Goal: Information Seeking & Learning: Understand process/instructions

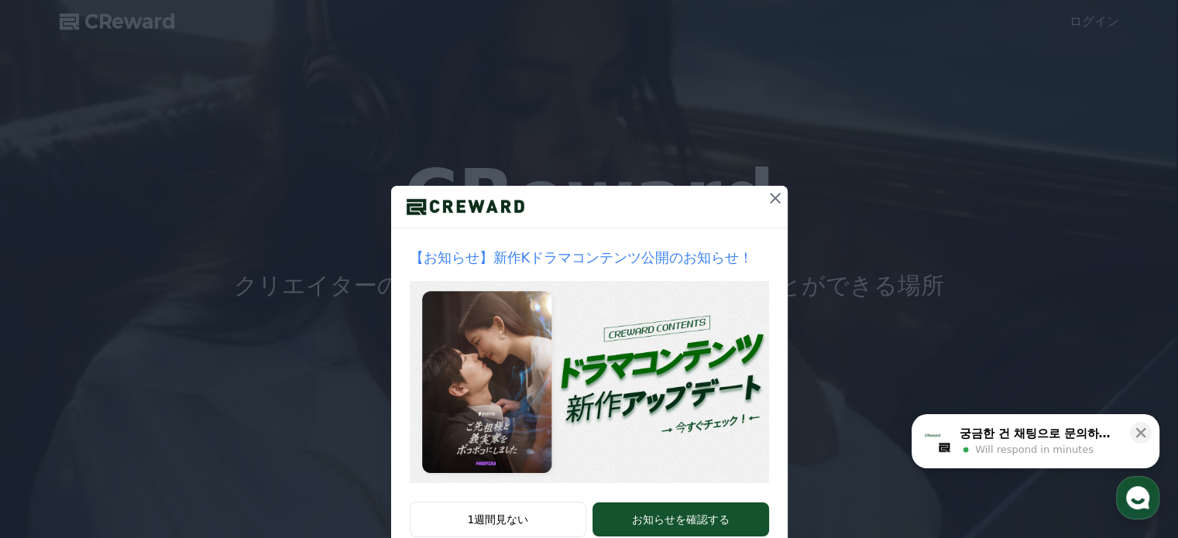
scroll to position [42, 0]
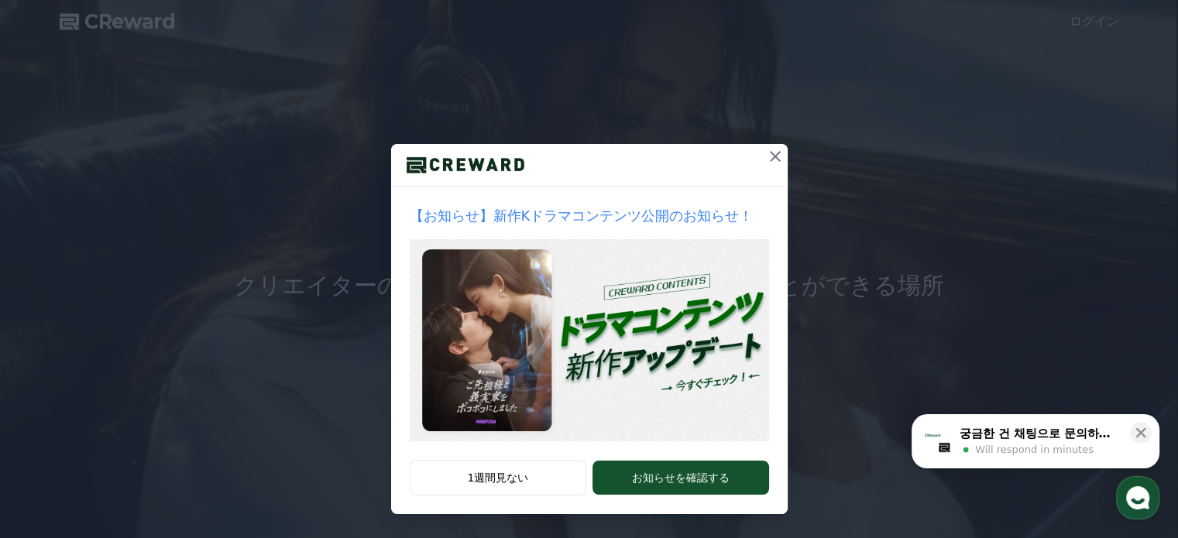
click at [775, 157] on icon at bounding box center [775, 156] width 19 height 19
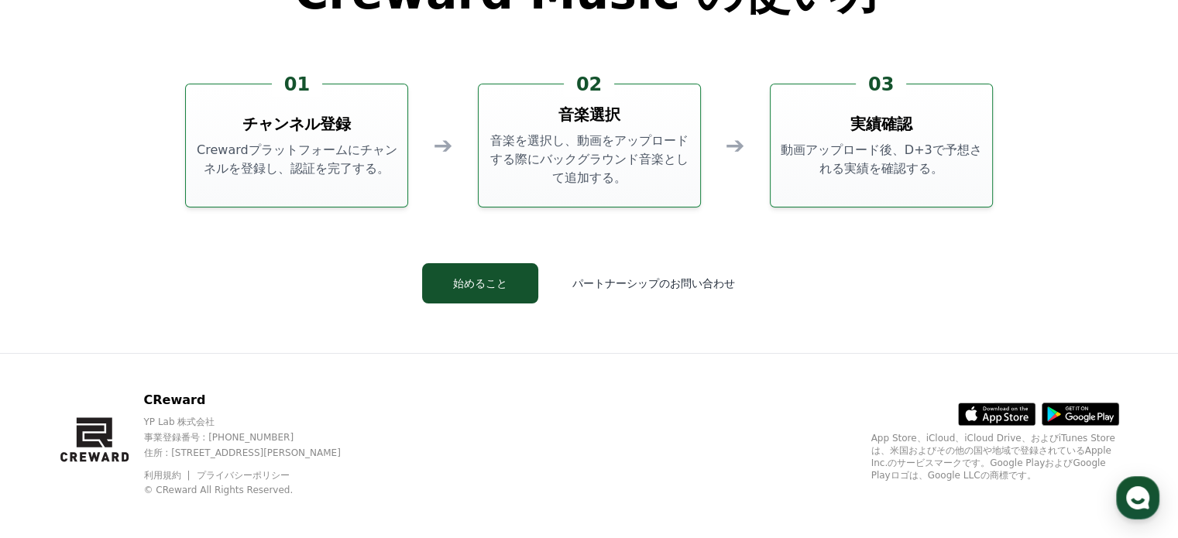
scroll to position [4198, 0]
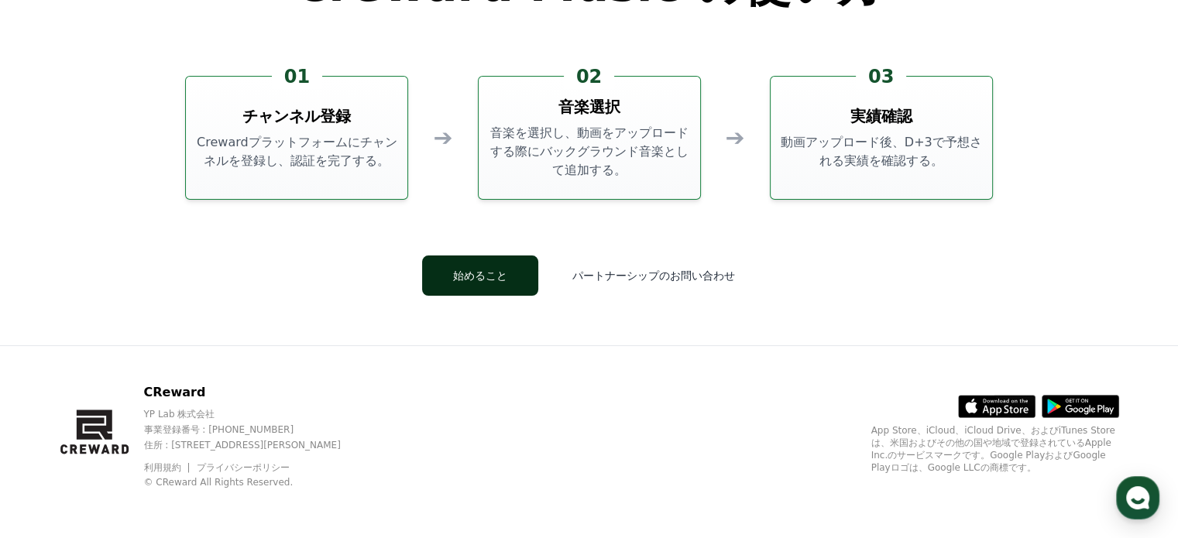
click at [493, 281] on button "始めること" at bounding box center [480, 276] width 116 height 40
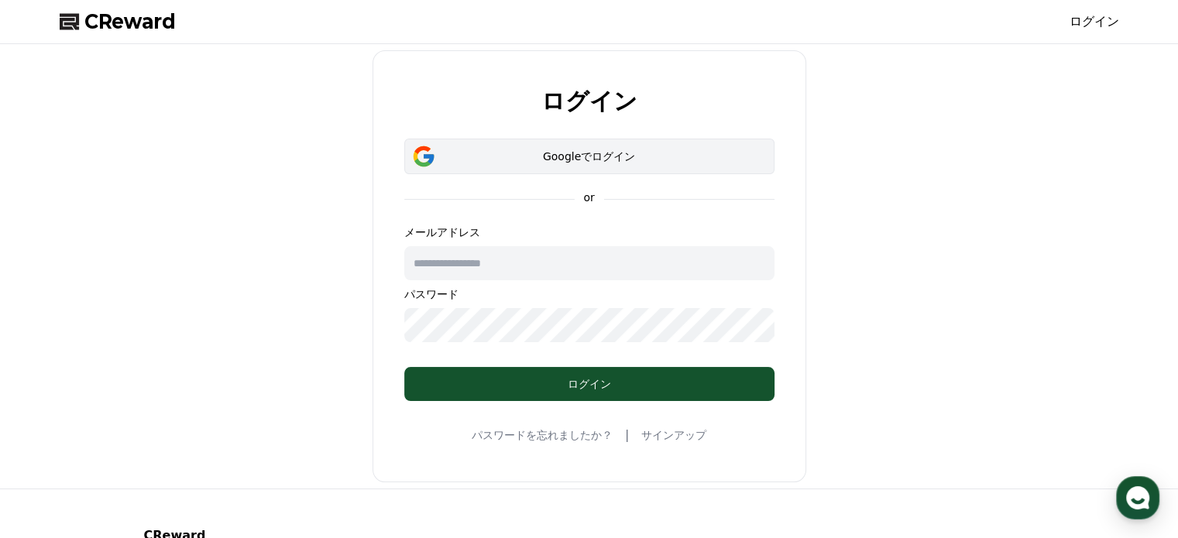
click at [574, 158] on div "Googleでログイン" at bounding box center [589, 156] width 325 height 15
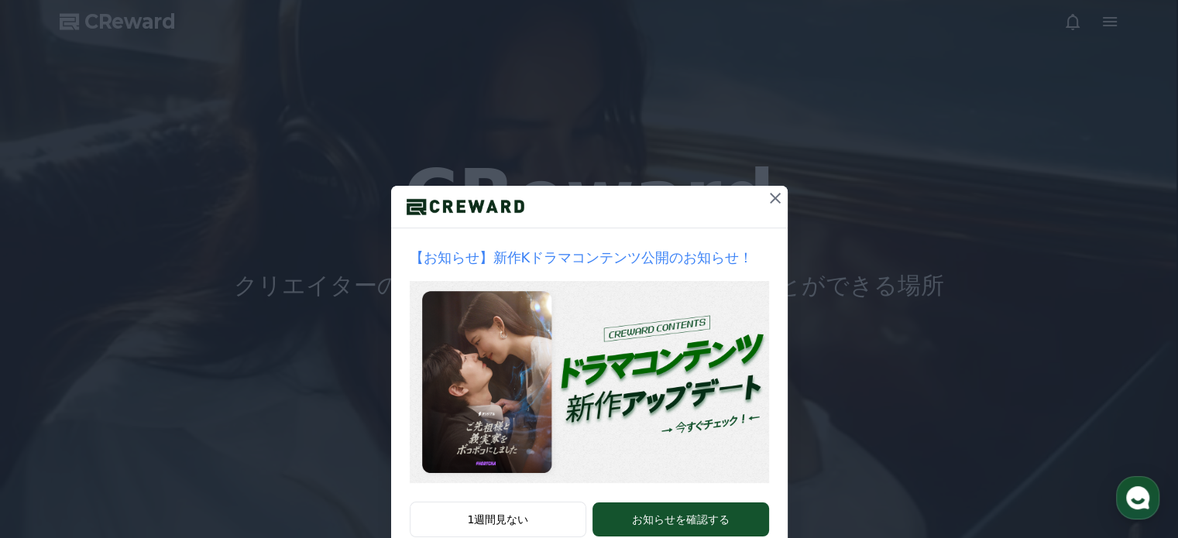
click at [772, 204] on icon at bounding box center [775, 198] width 19 height 19
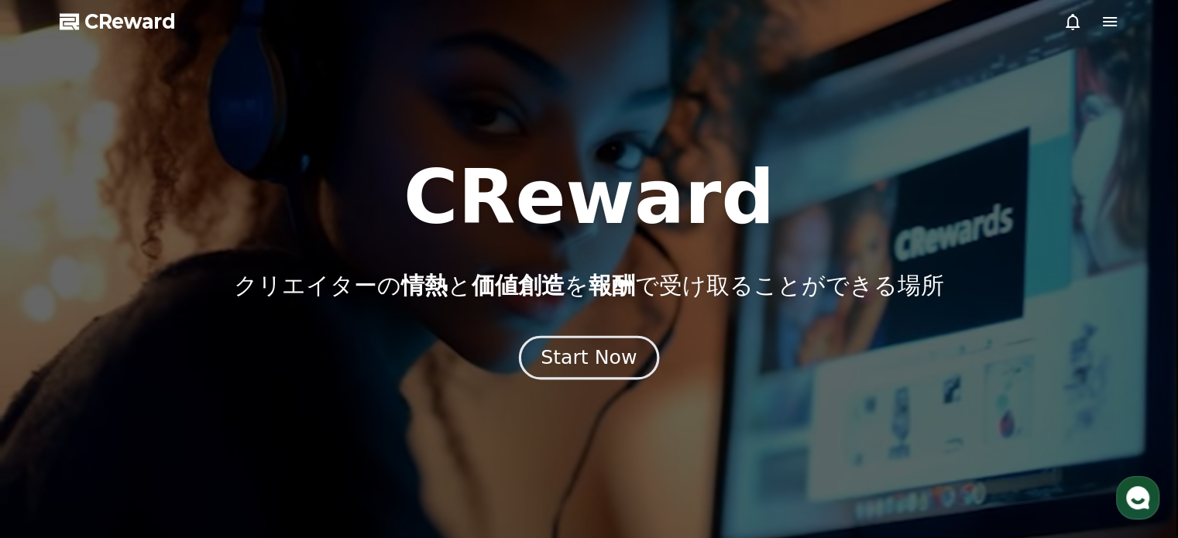
click at [589, 359] on div "Start Now" at bounding box center [589, 358] width 96 height 26
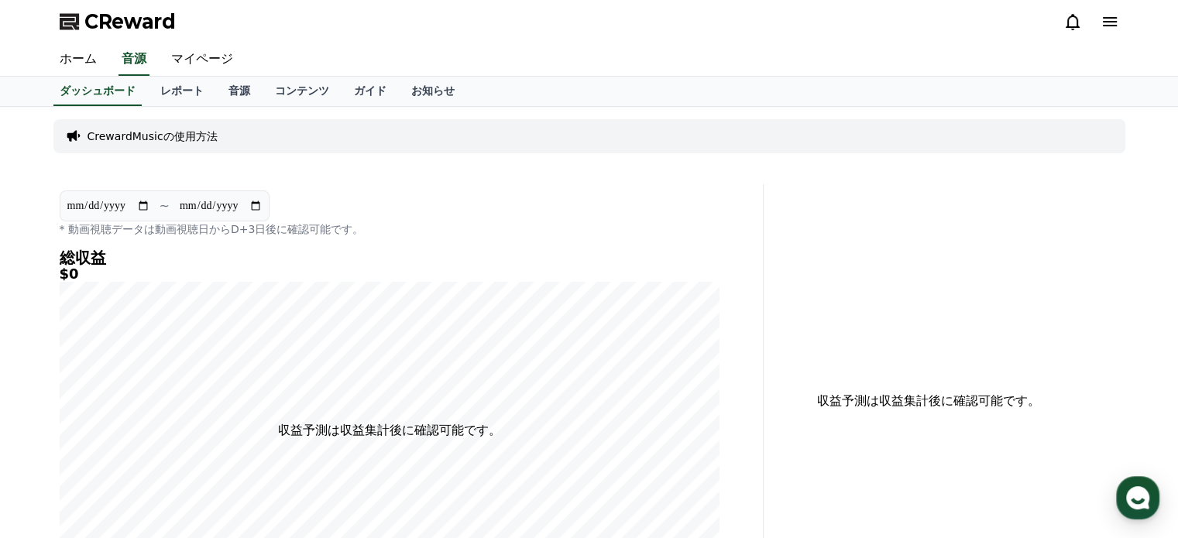
click at [155, 138] on p "CrewardMusicの使用方法" at bounding box center [153, 136] width 130 height 15
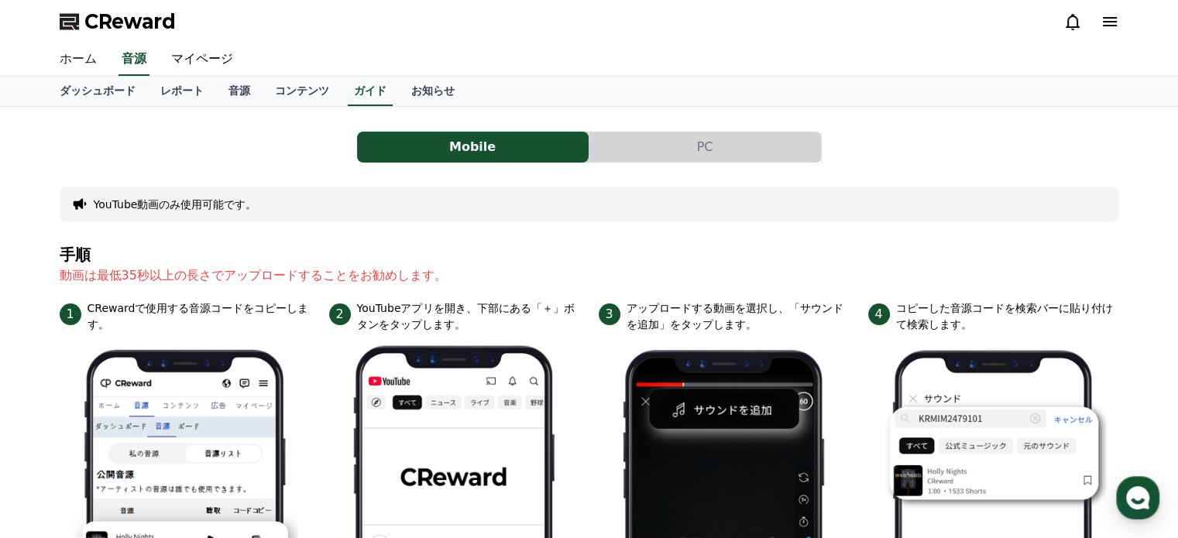
click at [72, 64] on link "ホーム" at bounding box center [78, 59] width 62 height 33
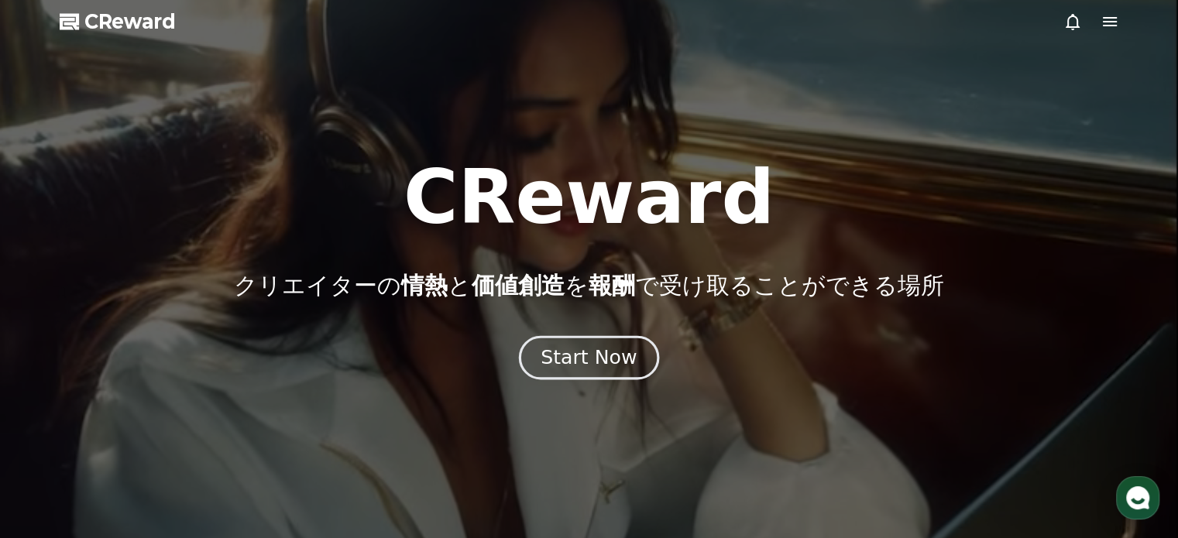
click at [596, 359] on div "Start Now" at bounding box center [589, 358] width 96 height 26
